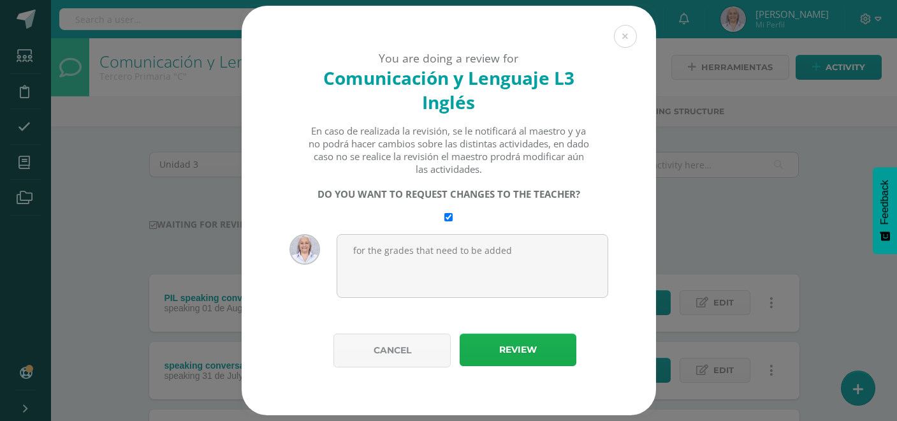
type textarea "for the grades that need to be added"
click at [514, 360] on button "Review" at bounding box center [518, 350] width 117 height 33
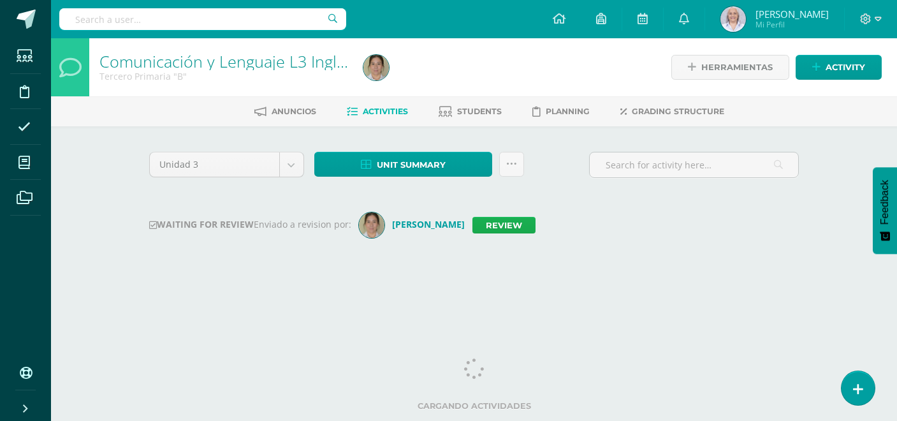
click at [527, 223] on link "Review" at bounding box center [504, 225] width 63 height 17
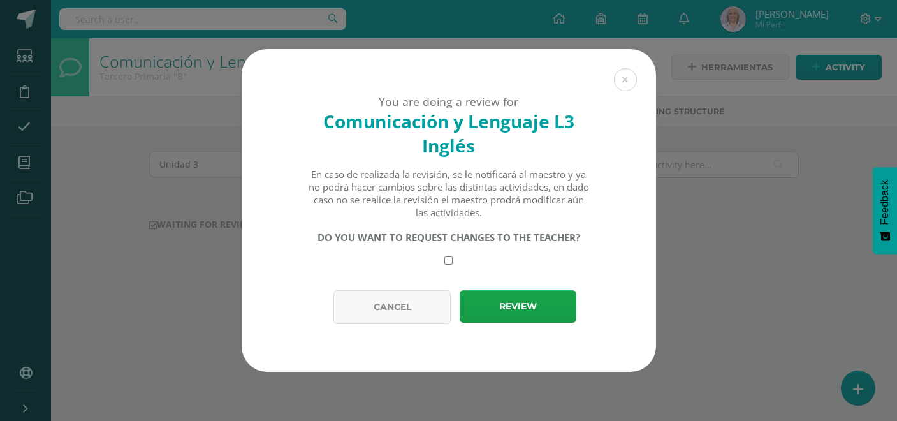
click at [449, 265] on div "You are doing a review for Comunicación y Lenguaje L3 Inglés En caso de realiza…" at bounding box center [449, 169] width 415 height 241
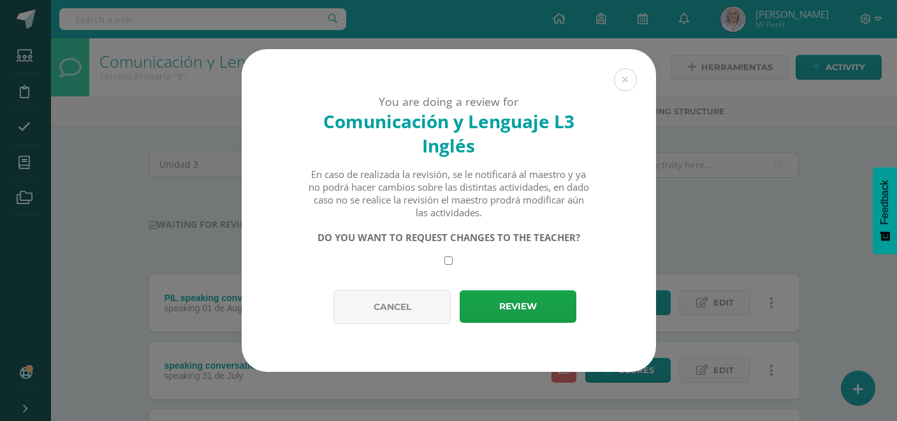
click at [449, 264] on input "checkbox" at bounding box center [449, 260] width 8 height 8
checkbox input "true"
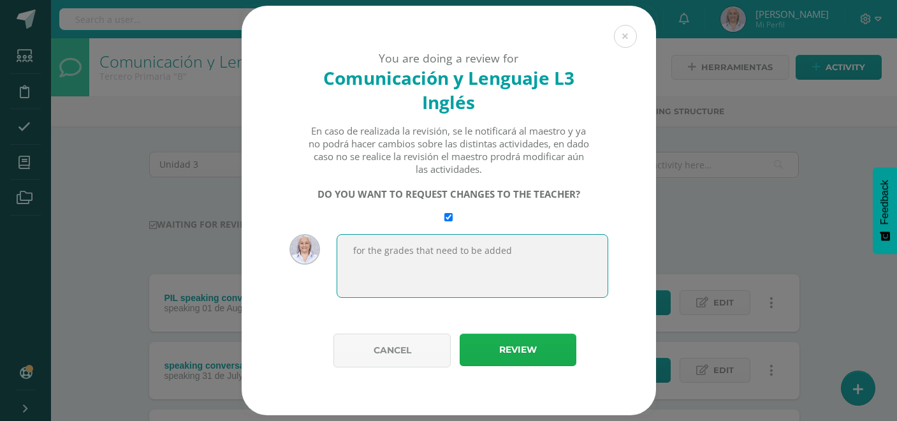
type textarea "for the grades that need to be added"
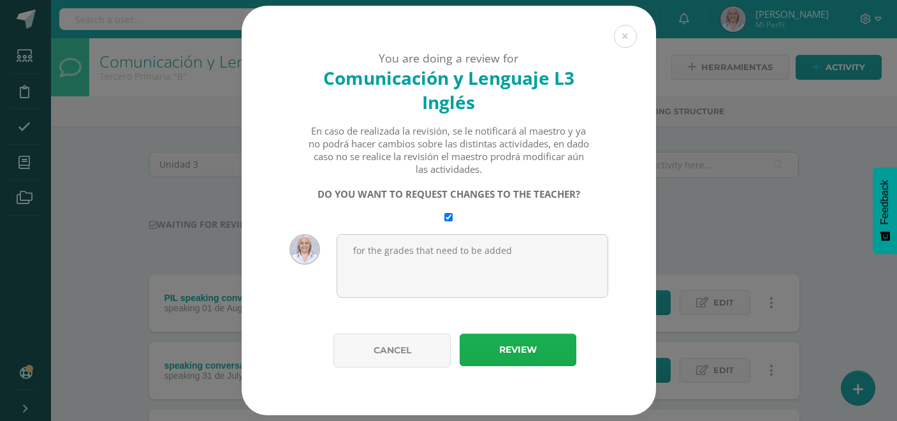
click at [541, 353] on button "Review" at bounding box center [518, 350] width 117 height 33
